Goal: Information Seeking & Learning: Find specific fact

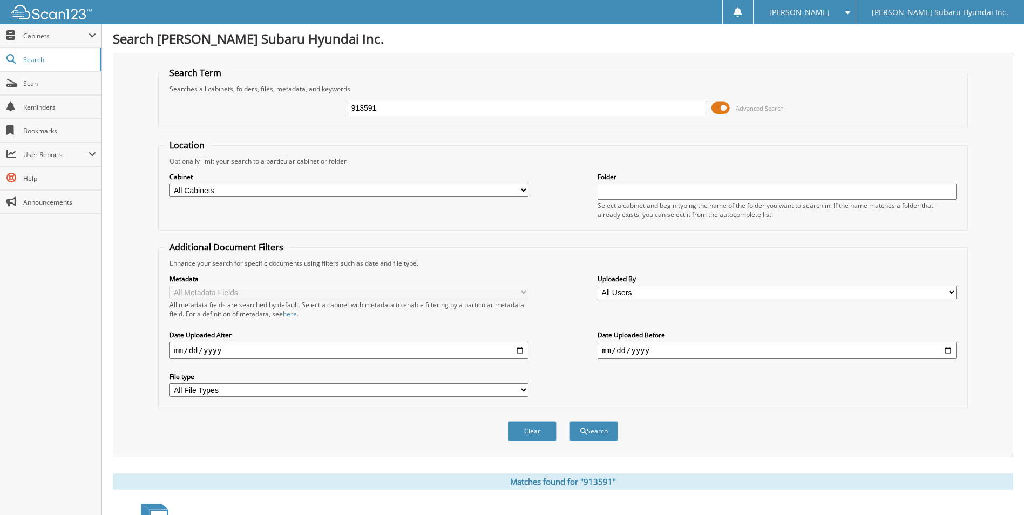
drag, startPoint x: 379, startPoint y: 104, endPoint x: 334, endPoint y: 98, distance: 45.7
click at [334, 98] on div "913591 Advanced Search" at bounding box center [562, 107] width 797 height 29
type input "5097672"
click at [570, 421] on button "Search" at bounding box center [594, 431] width 49 height 20
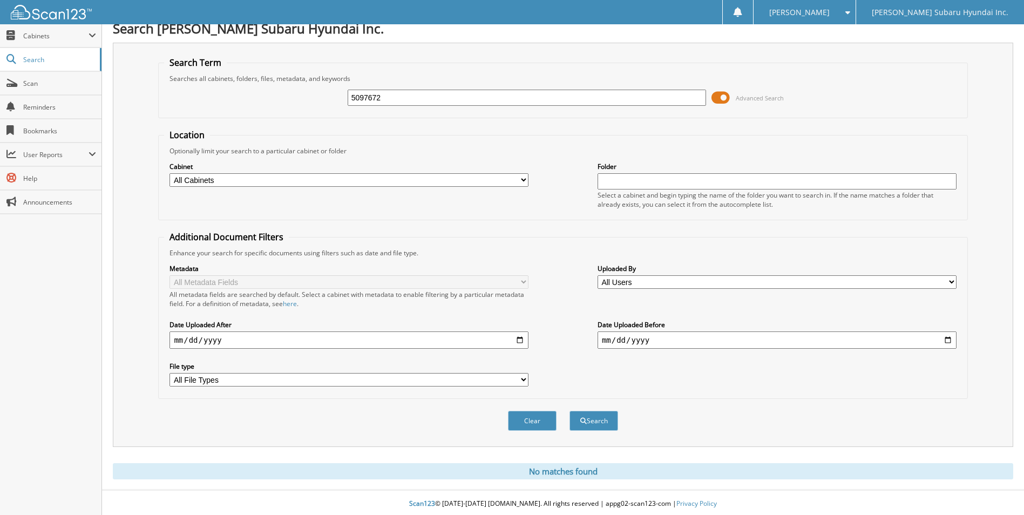
scroll to position [13, 0]
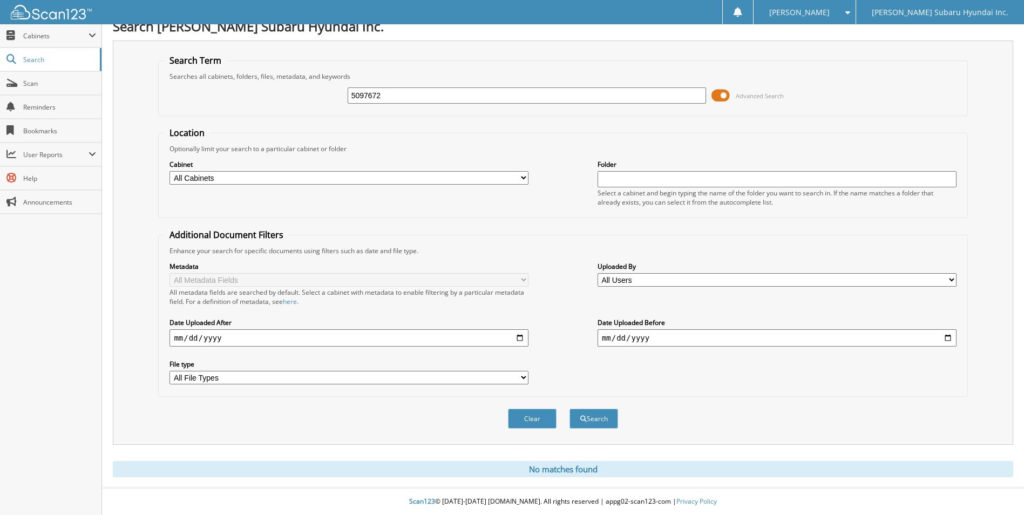
click at [178, 422] on div "Clear Search" at bounding box center [562, 419] width 809 height 44
click at [307, 145] on div "Optionally limit your search to a particular cabinet or folder" at bounding box center [562, 148] width 797 height 9
click at [42, 83] on span "Scan" at bounding box center [59, 83] width 73 height 9
